Goal: Task Accomplishment & Management: Manage account settings

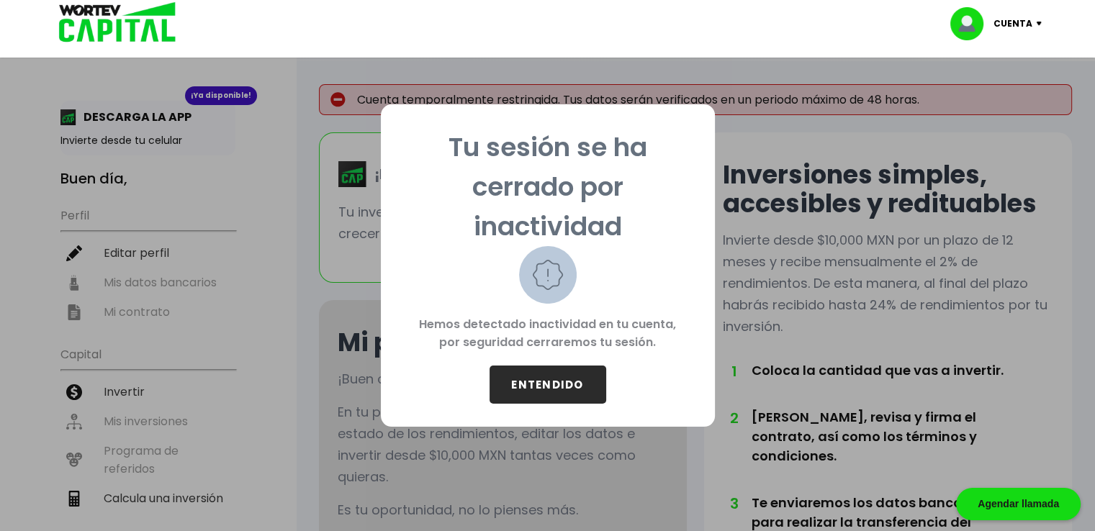
click at [543, 386] on button "ENTENDIDO" at bounding box center [547, 385] width 117 height 38
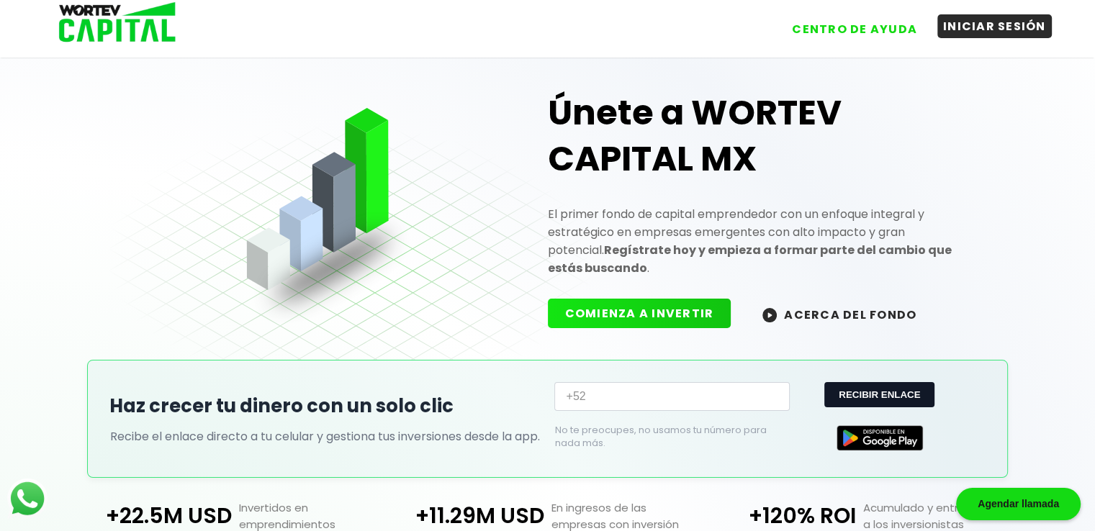
click at [964, 25] on button "INICIAR SESIÓN" at bounding box center [994, 26] width 114 height 24
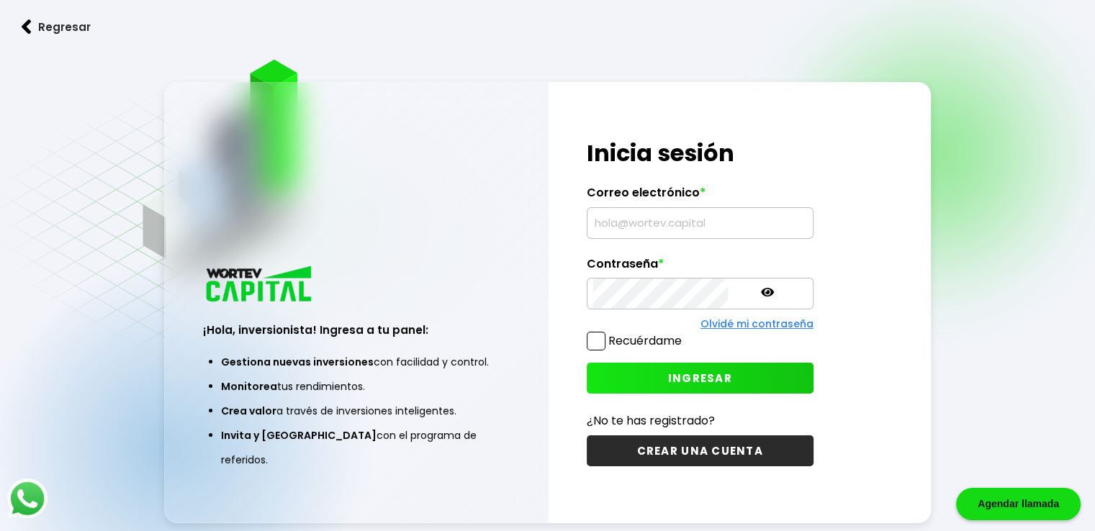
type input "[EMAIL_ADDRESS][DOMAIN_NAME]"
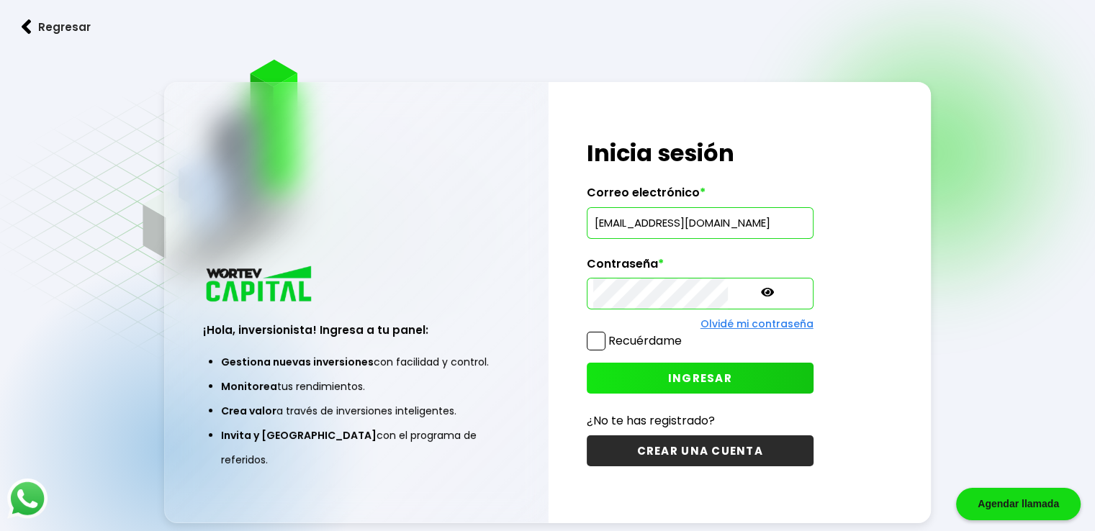
click at [668, 378] on span "INGRESAR" at bounding box center [700, 378] width 64 height 15
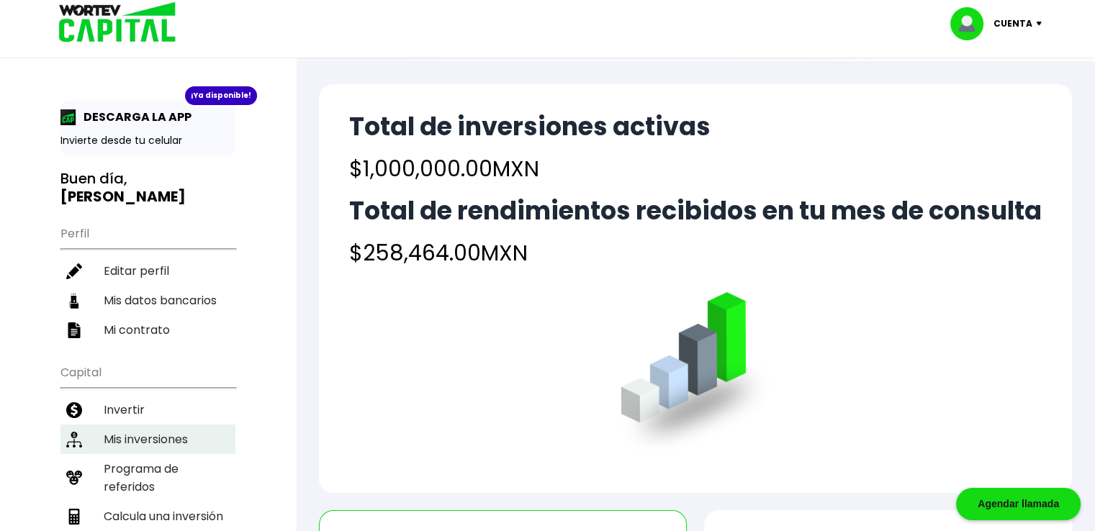
click at [155, 425] on li "Mis inversiones" at bounding box center [147, 440] width 175 height 30
